Goal: Find specific page/section: Find specific page/section

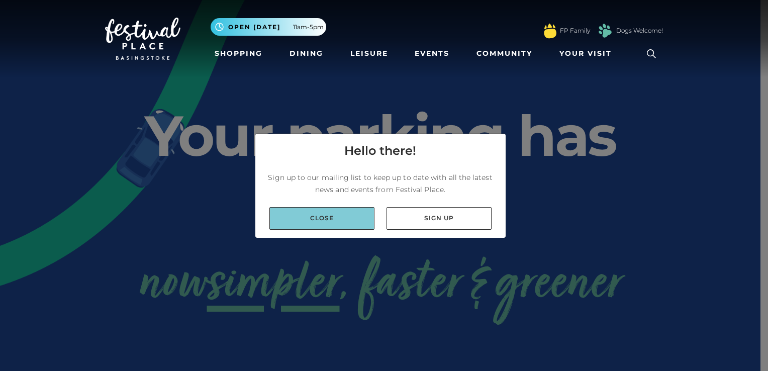
click at [321, 220] on link "Close" at bounding box center [321, 218] width 105 height 23
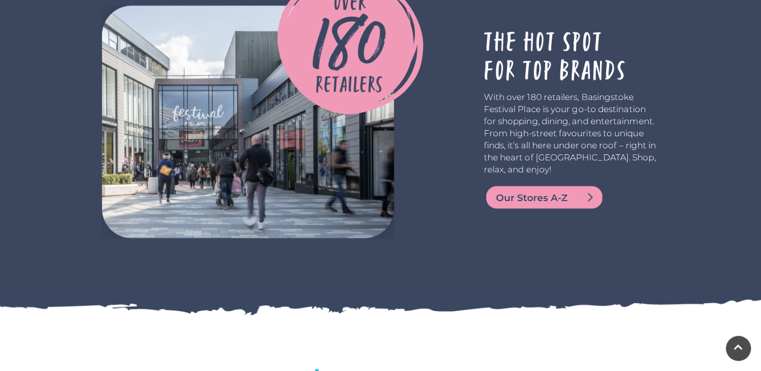
scroll to position [1850, 0]
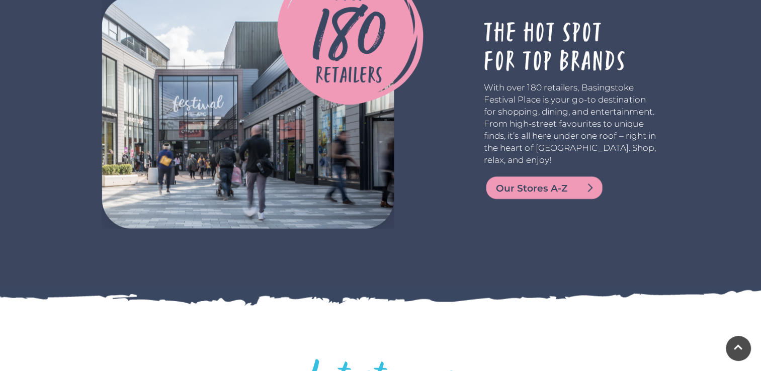
click at [563, 181] on span "Our Stores A-Z" at bounding box center [556, 188] width 121 height 14
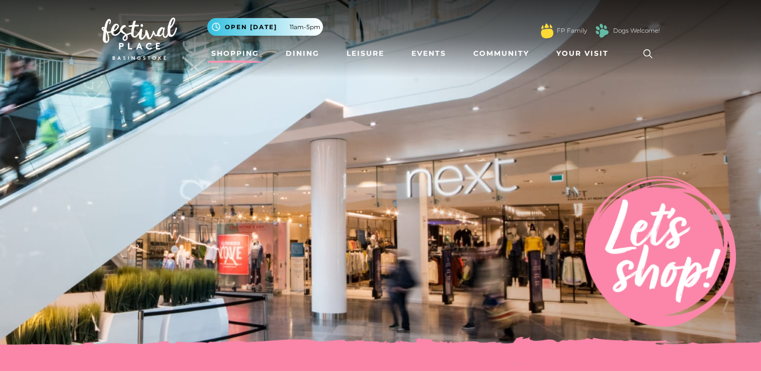
click at [645, 51] on icon at bounding box center [647, 53] width 15 height 15
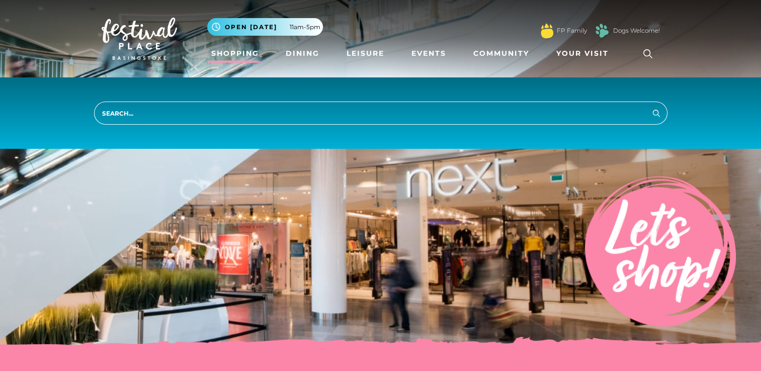
click at [138, 111] on input "search" at bounding box center [380, 113] width 573 height 23
type input "unit 72"
click at [650, 107] on button "Search" at bounding box center [656, 113] width 12 height 13
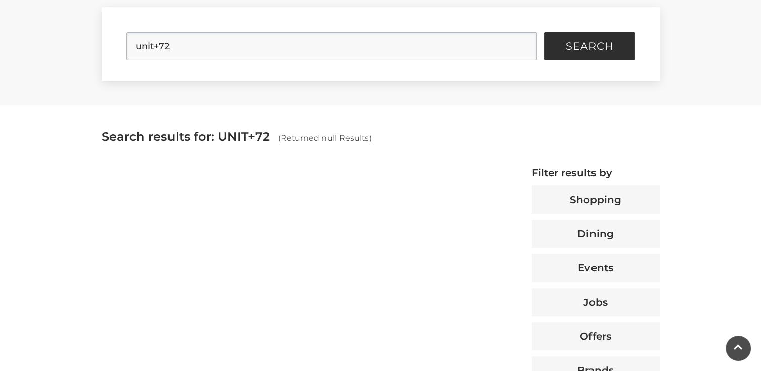
scroll to position [274, 0]
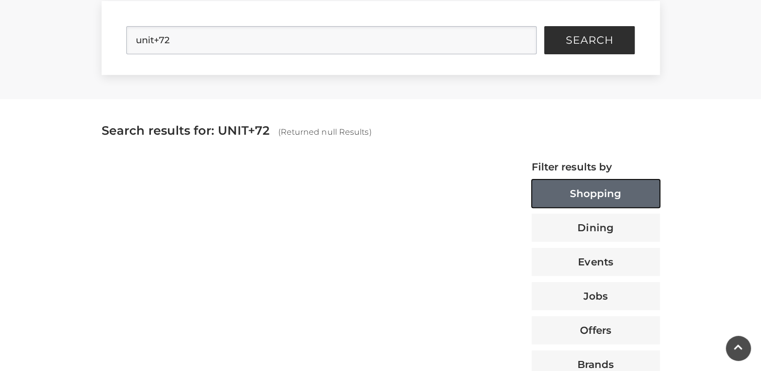
click at [584, 195] on button "Shopping" at bounding box center [595, 193] width 128 height 28
